Goal: Task Accomplishment & Management: Use online tool/utility

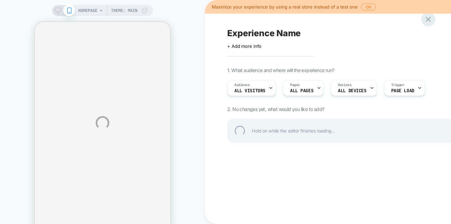
click at [426, 20] on div at bounding box center [428, 19] width 14 height 14
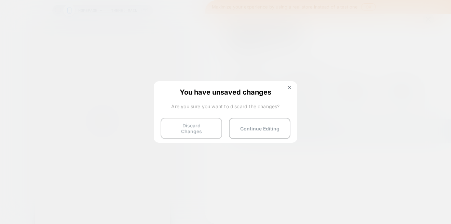
click at [197, 128] on button "Discard Changes" at bounding box center [190, 128] width 61 height 21
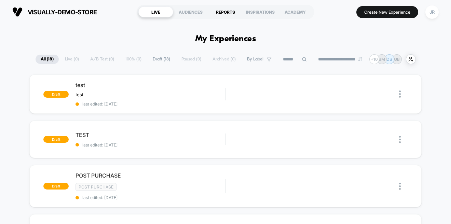
click at [223, 11] on div "REPORTS" at bounding box center [225, 11] width 35 height 11
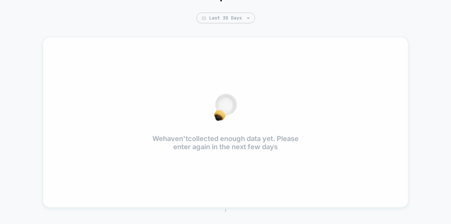
scroll to position [46, 0]
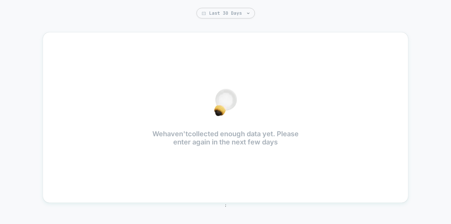
click at [113, 23] on div "Reports Last 30 Days We haven't collected enough data yet. Please enter again i…" at bounding box center [225, 97] width 451 height 240
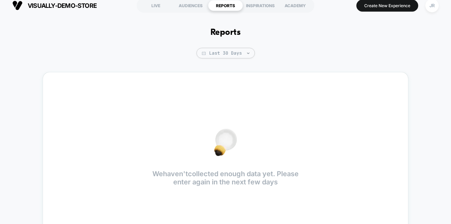
scroll to position [0, 0]
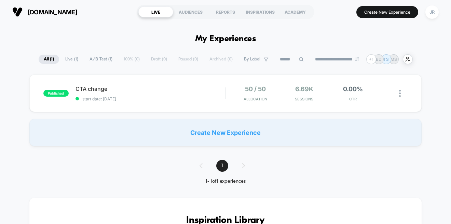
click at [233, 13] on div "REPORTS" at bounding box center [225, 11] width 35 height 11
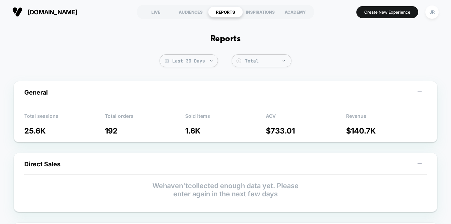
click at [377, 15] on button "Create New Experience" at bounding box center [387, 12] width 62 height 12
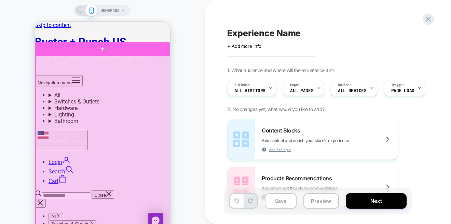
click at [108, 127] on div at bounding box center [104, 140] width 136 height 169
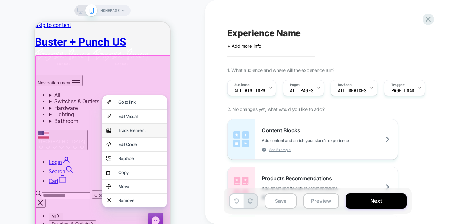
click at [128, 132] on div "Track Element" at bounding box center [140, 130] width 45 height 5
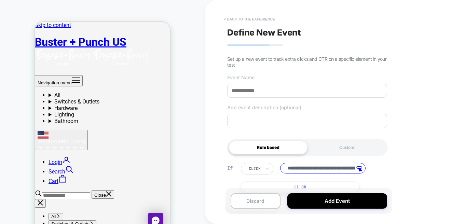
click at [50, 117] on button "< back to the experience" at bounding box center [26, 119] width 47 height 5
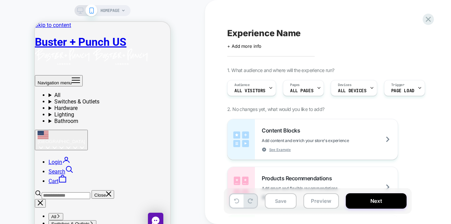
click at [135, 177] on div "Experience Name Click to edit experience details + Add more info 1. What audien…" at bounding box center [67, 215] width 135 height 76
click at [135, 177] on icon at bounding box center [67, 215] width 135 height 76
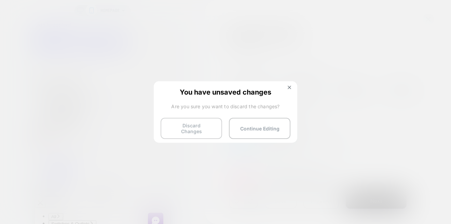
click at [212, 128] on button "Discard Changes" at bounding box center [190, 128] width 61 height 21
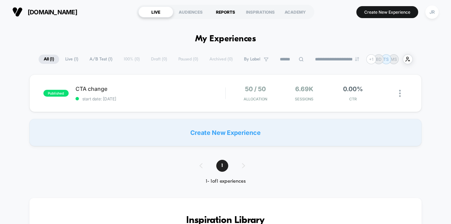
click at [222, 14] on div "REPORTS" at bounding box center [225, 11] width 35 height 11
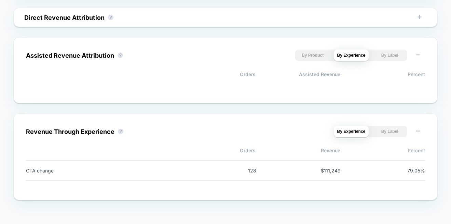
scroll to position [464, 0]
